Goal: Information Seeking & Learning: Learn about a topic

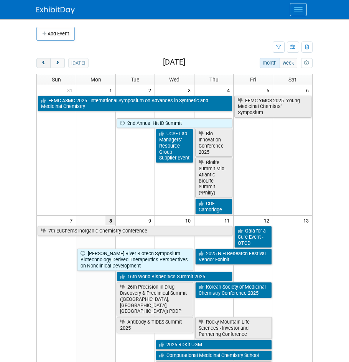
click at [44, 64] on span "prev" at bounding box center [44, 63] width 6 height 5
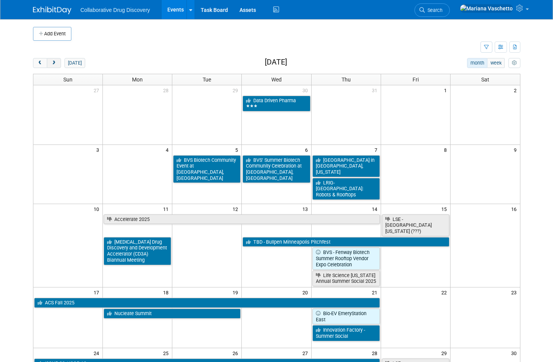
click at [51, 61] on span "next" at bounding box center [54, 63] width 6 height 5
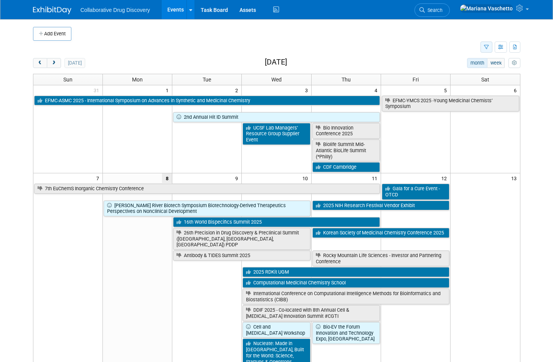
click at [349, 47] on button "button" at bounding box center [486, 46] width 12 height 11
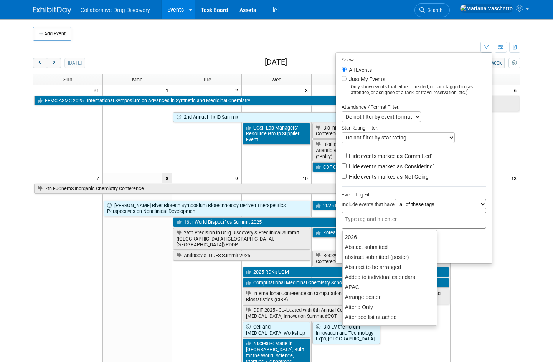
click at [349, 220] on input "text" at bounding box center [375, 219] width 61 height 8
type input "eu"
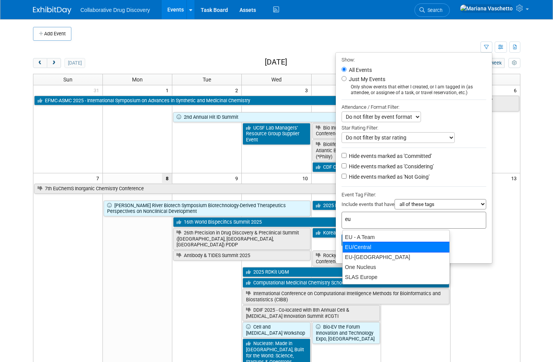
click at [349, 248] on div "EU/Central" at bounding box center [395, 246] width 107 height 11
type input "EU/Central"
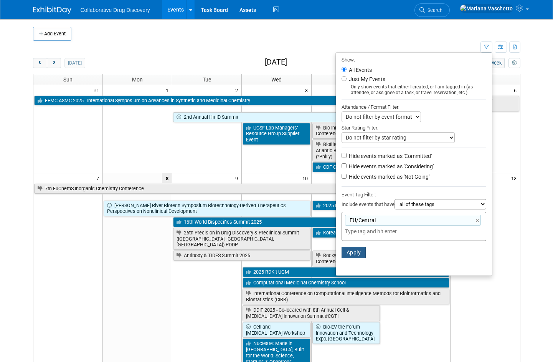
click at [349, 251] on button "Apply" at bounding box center [354, 252] width 25 height 12
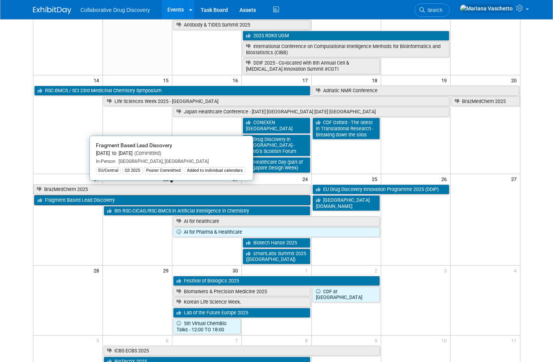
scroll to position [192, 0]
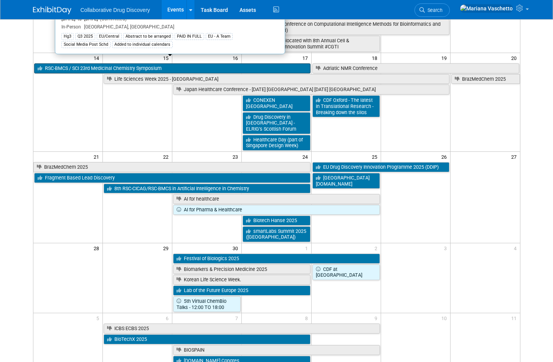
click at [158, 64] on link "RSC-BMCS / SCI 23rd Medicinal Chemistry Symposium" at bounding box center [172, 68] width 276 height 10
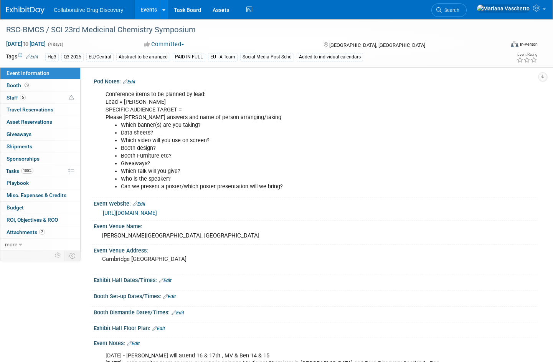
click at [157, 214] on link "https://www.rscbmcs.org/events/cammedchem25/" at bounding box center [130, 213] width 54 height 6
